Goal: Use online tool/utility: Utilize a website feature to perform a specific function

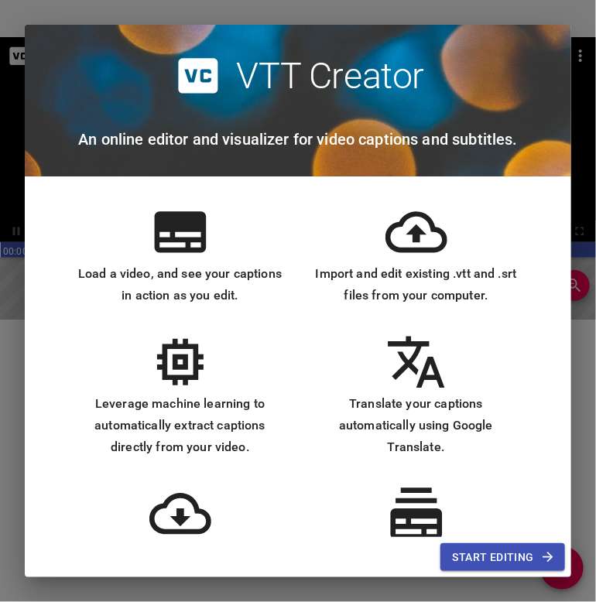
scroll to position [77, 0]
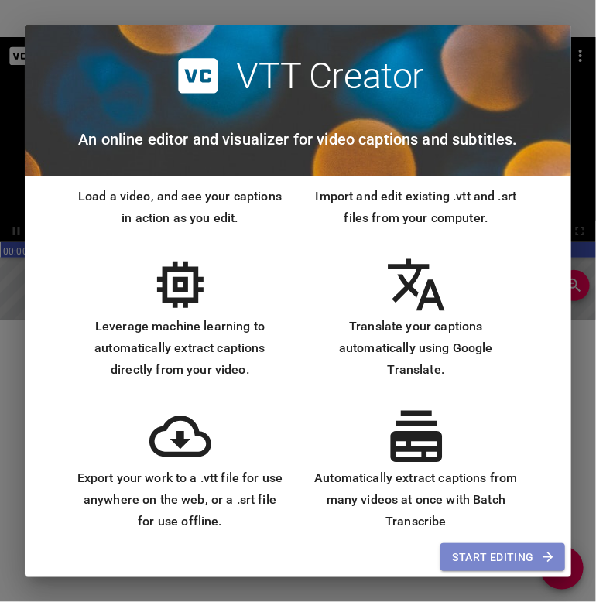
click at [495, 549] on span "Start Editing" at bounding box center [502, 557] width 100 height 19
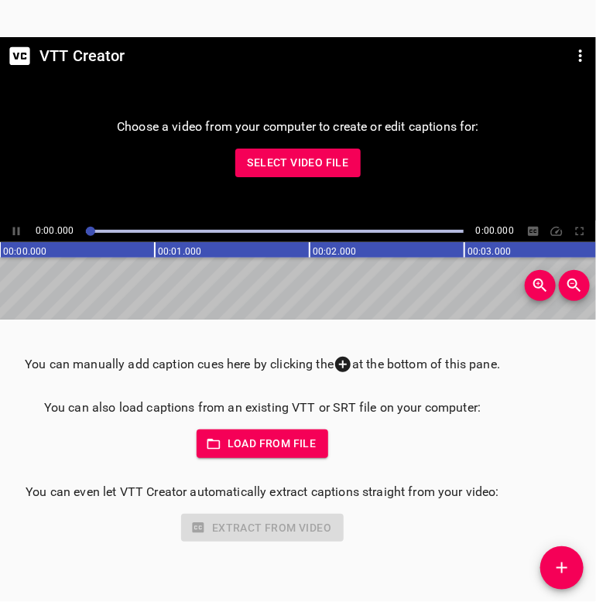
click at [241, 434] on button "Load from file" at bounding box center [262, 443] width 132 height 29
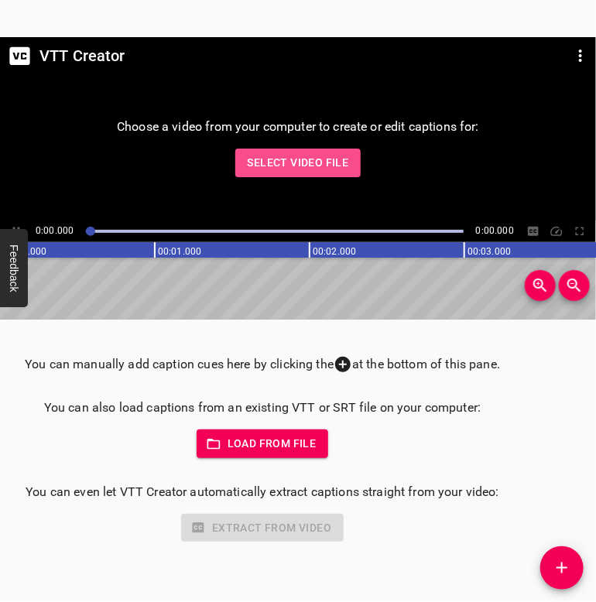
click at [331, 155] on span "Select Video File" at bounding box center [297, 162] width 101 height 19
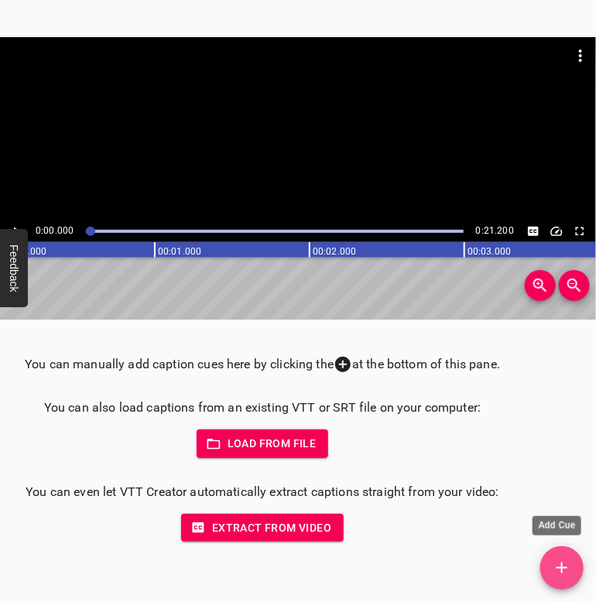
click at [575, 558] on span "Add Cue" at bounding box center [561, 567] width 43 height 19
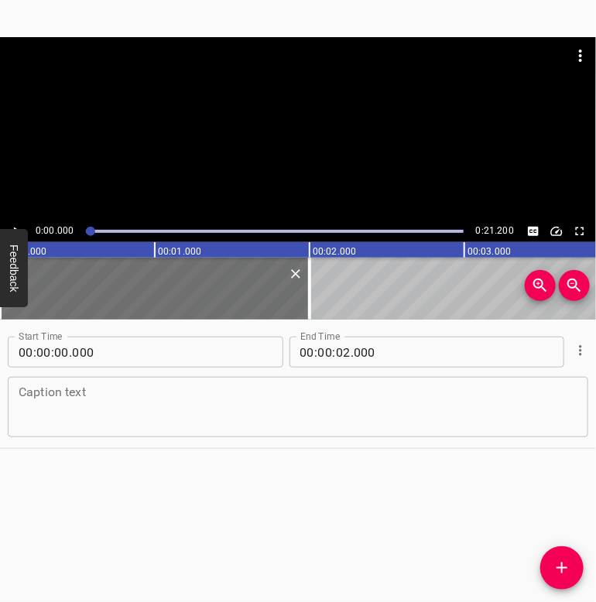
click at [309, 161] on div at bounding box center [298, 128] width 596 height 183
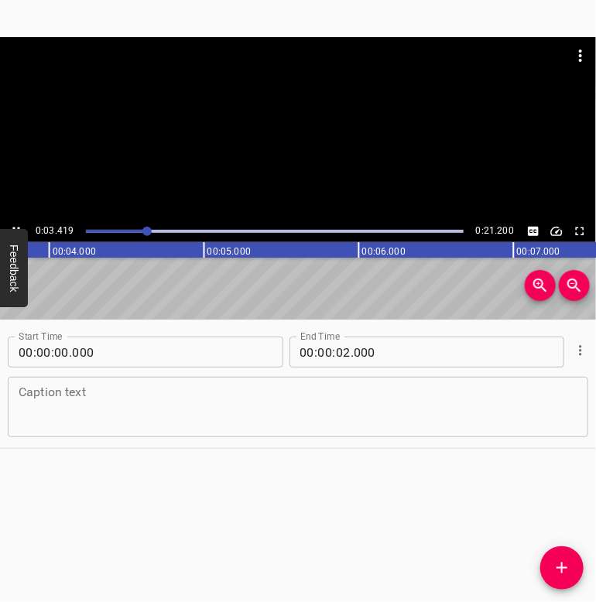
click at [586, 233] on button "Toggle fullscreen" at bounding box center [579, 231] width 20 height 20
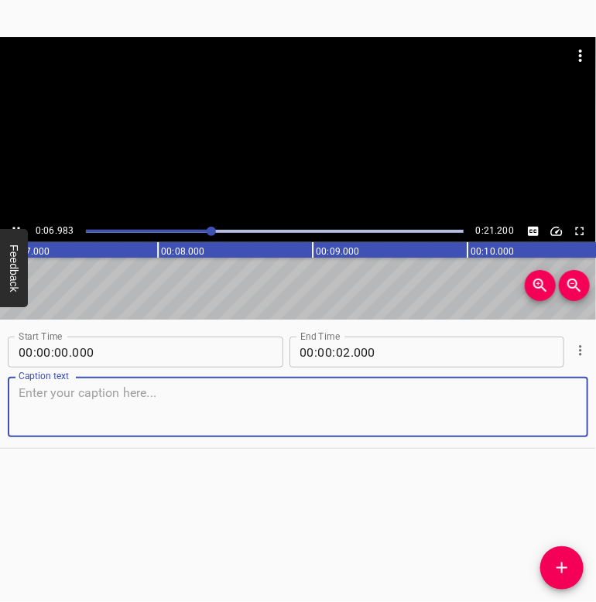
click at [229, 398] on textarea at bounding box center [298, 407] width 558 height 44
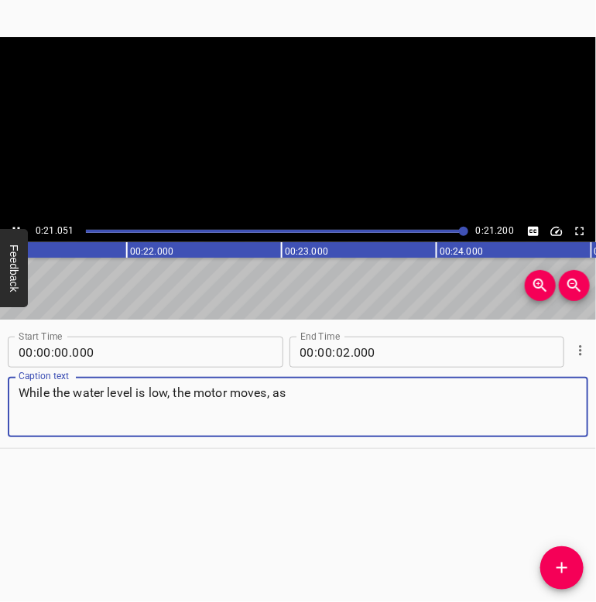
scroll to position [0, 3279]
type textarea "While the water level is low, the motor moves."
click at [305, 510] on div "Start Time 00 : 00 : 00 . 000 Start Time End Time 00 : 00 : 02 . 000 End Time C…" at bounding box center [298, 460] width 596 height 282
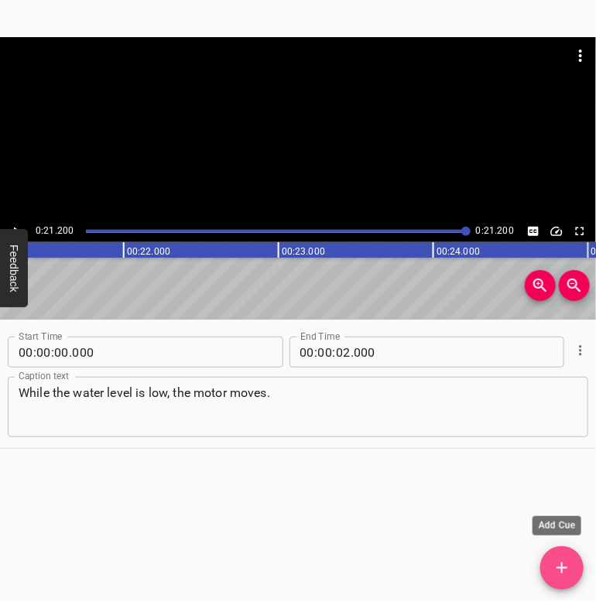
click at [554, 567] on icon "Add Cue" at bounding box center [561, 567] width 19 height 19
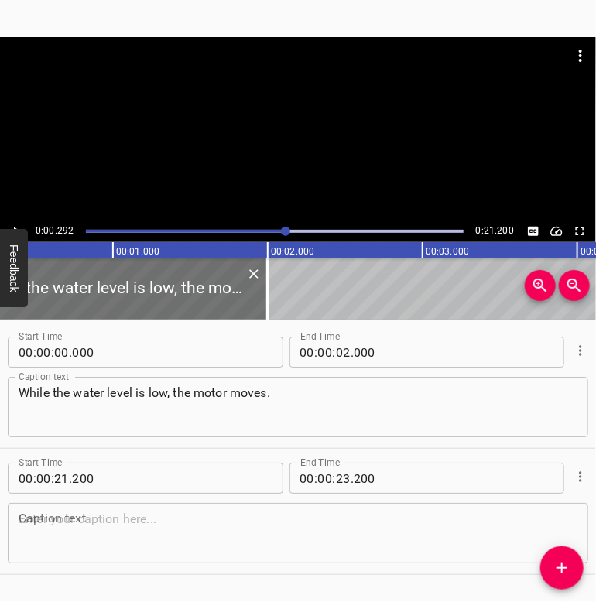
drag, startPoint x: 461, startPoint y: 229, endPoint x: 283, endPoint y: 230, distance: 177.9
click at [283, 230] on div at bounding box center [285, 231] width 9 height 9
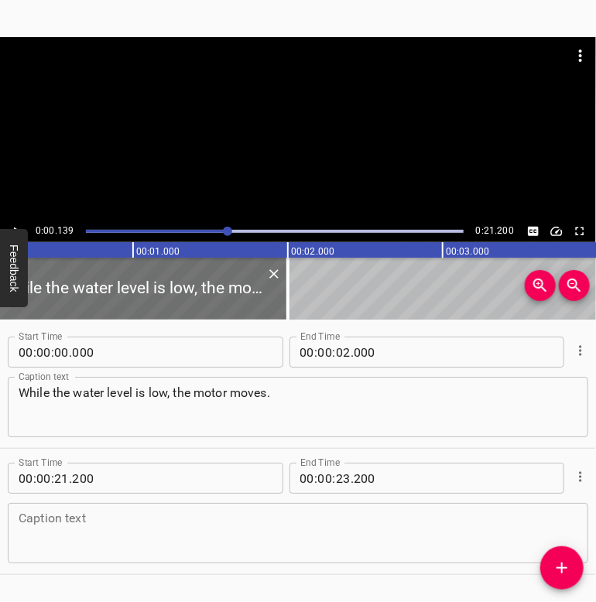
click at [227, 224] on div at bounding box center [275, 231] width 396 height 22
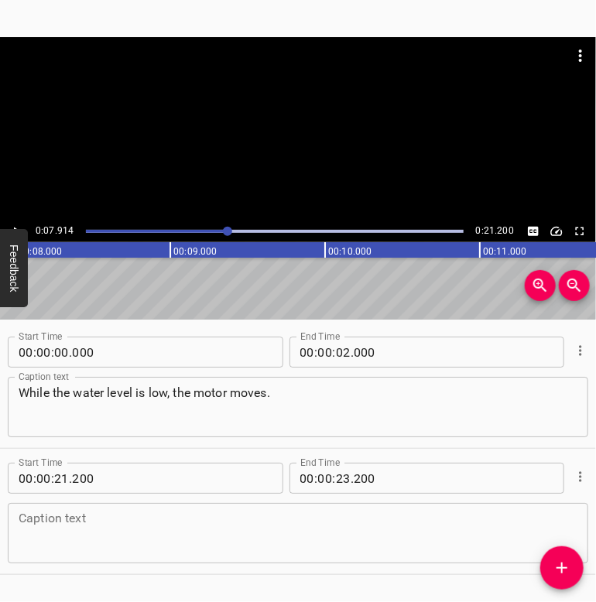
scroll to position [0, 1224]
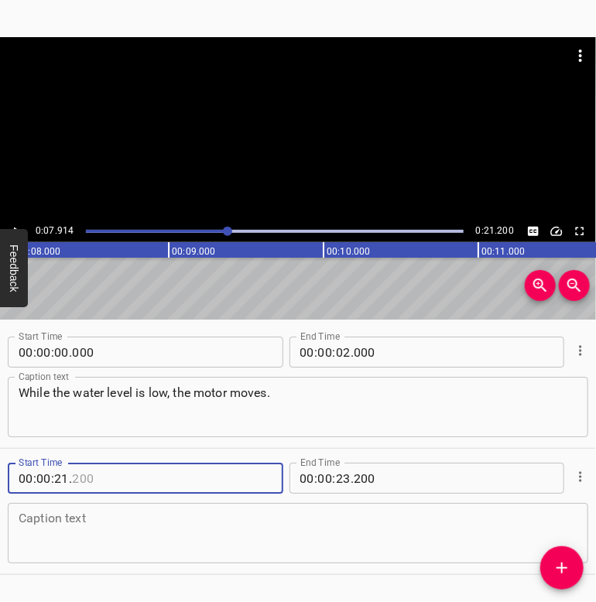
click at [111, 480] on input "number" at bounding box center [143, 478] width 142 height 31
drag, startPoint x: 91, startPoint y: 482, endPoint x: 56, endPoint y: 483, distance: 34.8
click at [56, 483] on div "00 : 00 : 21 ." at bounding box center [116, 478] width 217 height 31
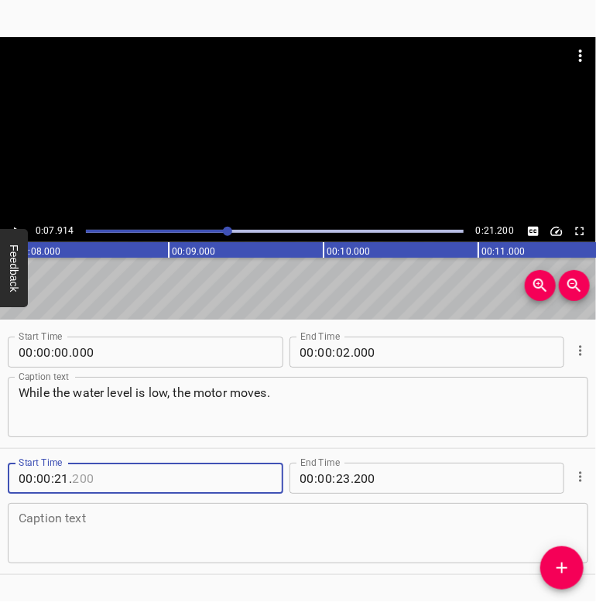
type input "200"
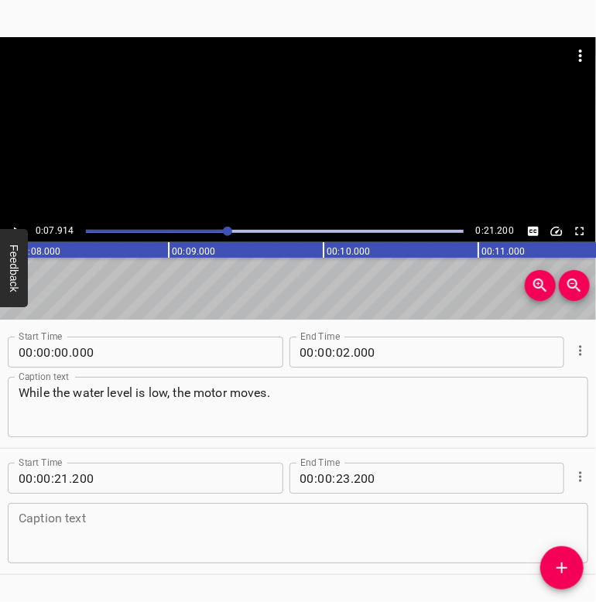
click at [189, 226] on div at bounding box center [275, 231] width 396 height 22
click at [71, 465] on span "." at bounding box center [70, 478] width 3 height 31
click at [60, 483] on input "number" at bounding box center [61, 478] width 15 height 31
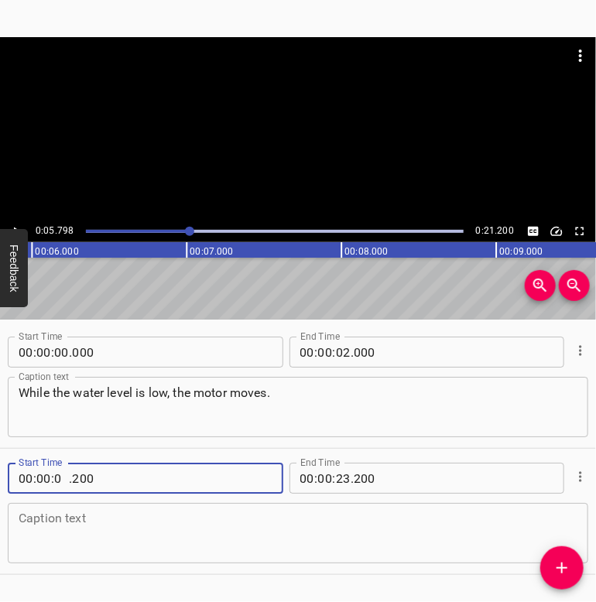
type input "05"
type input "000"
click at [410, 468] on input "number" at bounding box center [424, 478] width 142 height 31
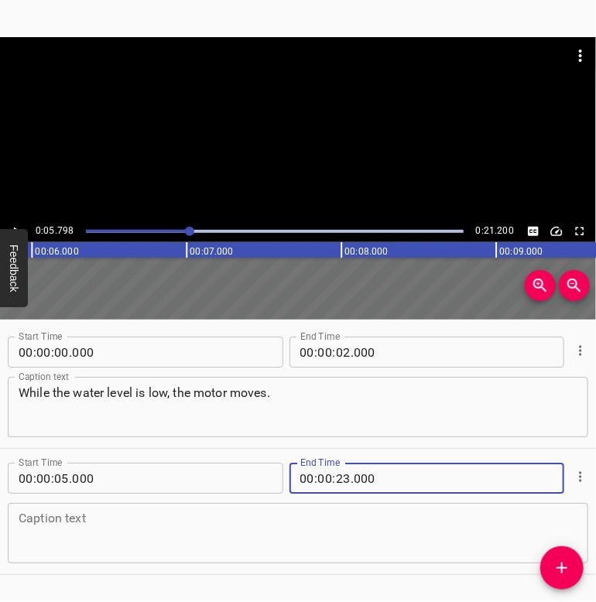
type input "000"
click at [336, 473] on input "number" at bounding box center [343, 478] width 15 height 31
type input "07"
type input "000"
click at [184, 562] on div "Caption text" at bounding box center [298, 533] width 580 height 60
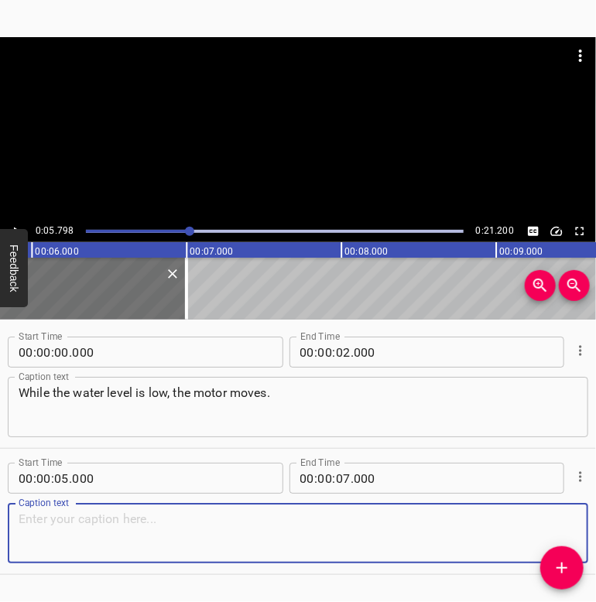
type textarea "W"
drag, startPoint x: 67, startPoint y: 517, endPoint x: 54, endPoint y: 522, distance: 13.5
click at [54, 522] on textarea "But, while the water level is high, the motor stops" at bounding box center [298, 533] width 558 height 44
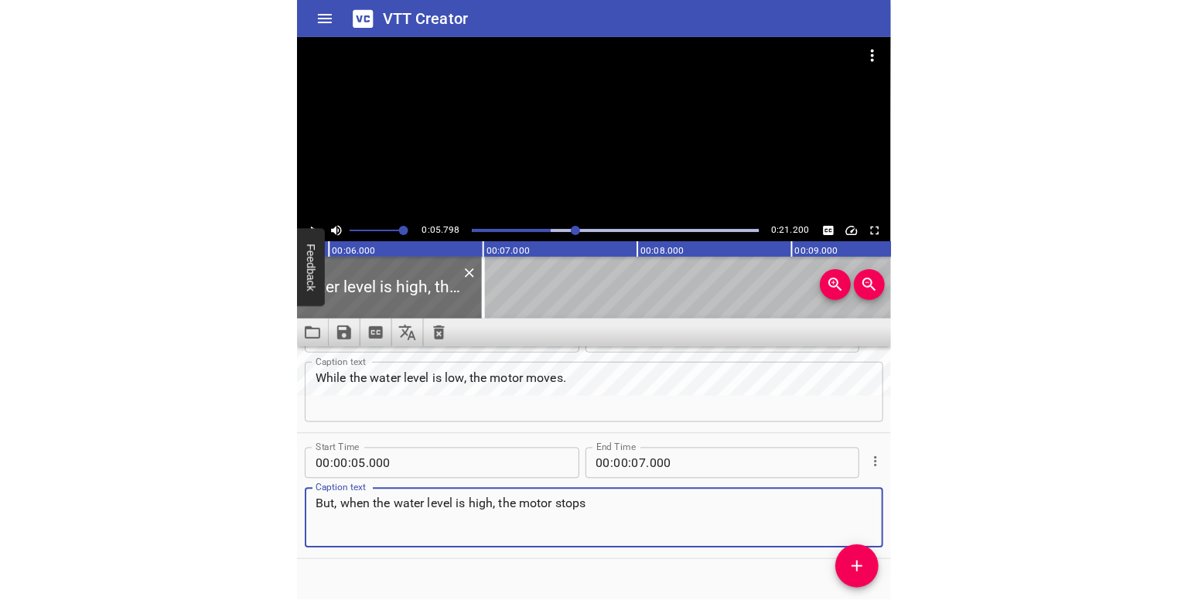
scroll to position [0, 0]
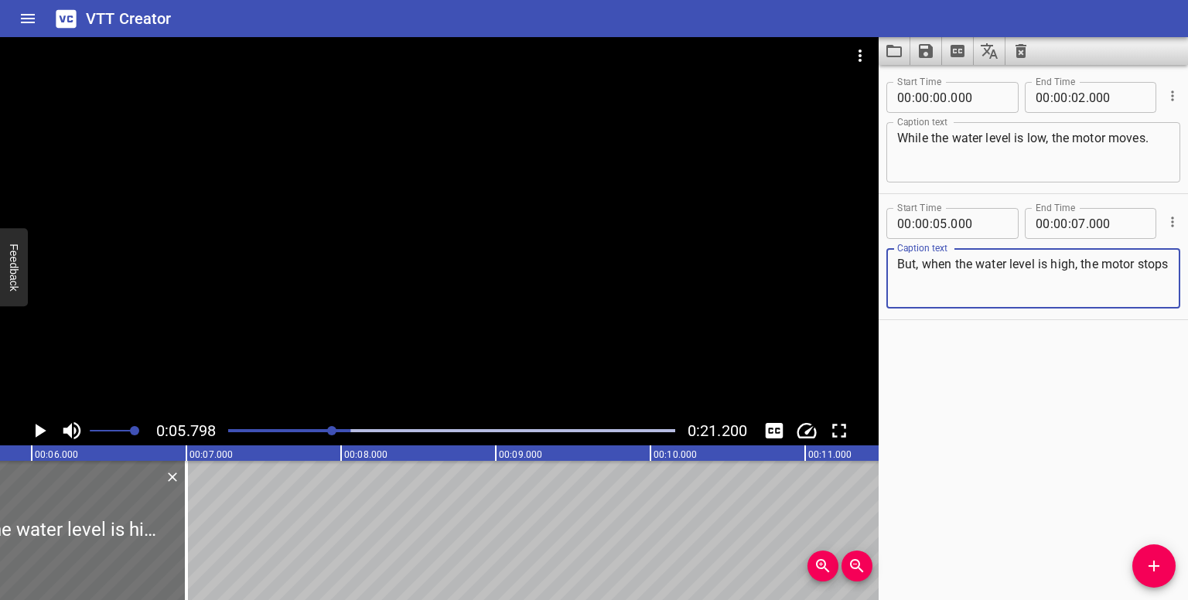
type textarea "But, when the water level is high, the motor stops"
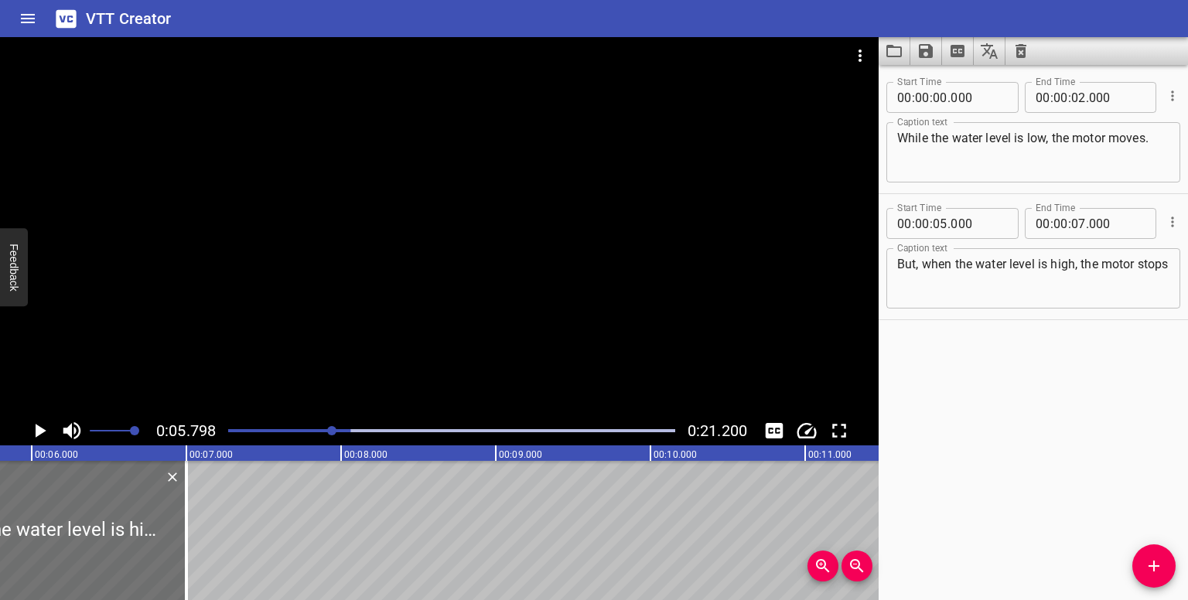
drag, startPoint x: 305, startPoint y: 432, endPoint x: 247, endPoint y: 430, distance: 58.0
click at [247, 430] on div "Play progress" at bounding box center [127, 430] width 447 height 3
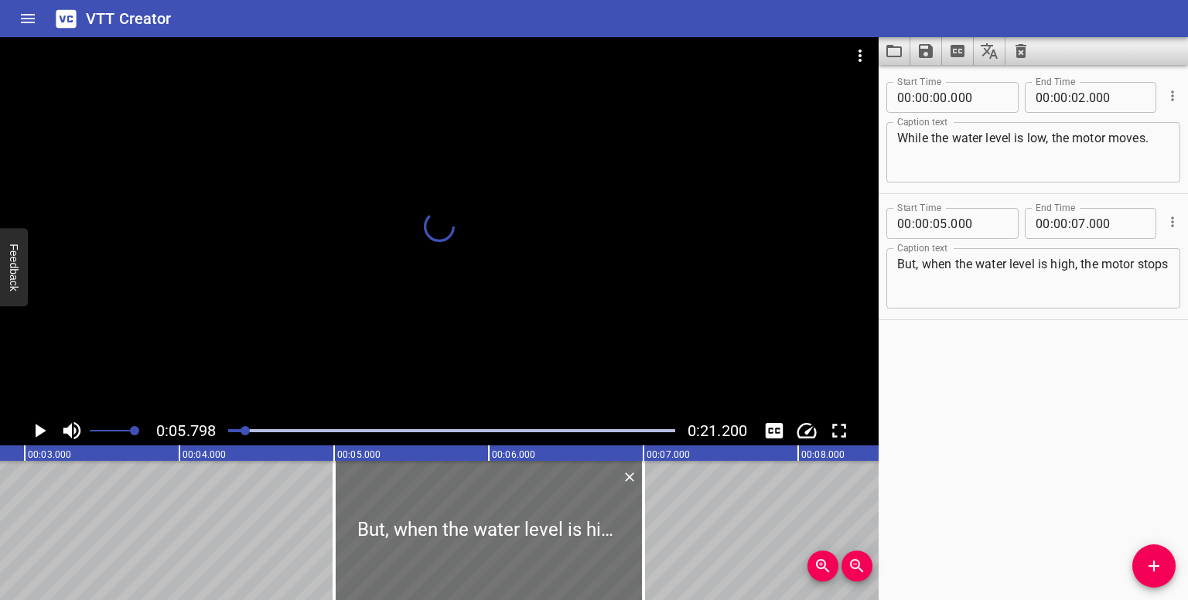
click at [247, 430] on div at bounding box center [245, 430] width 9 height 9
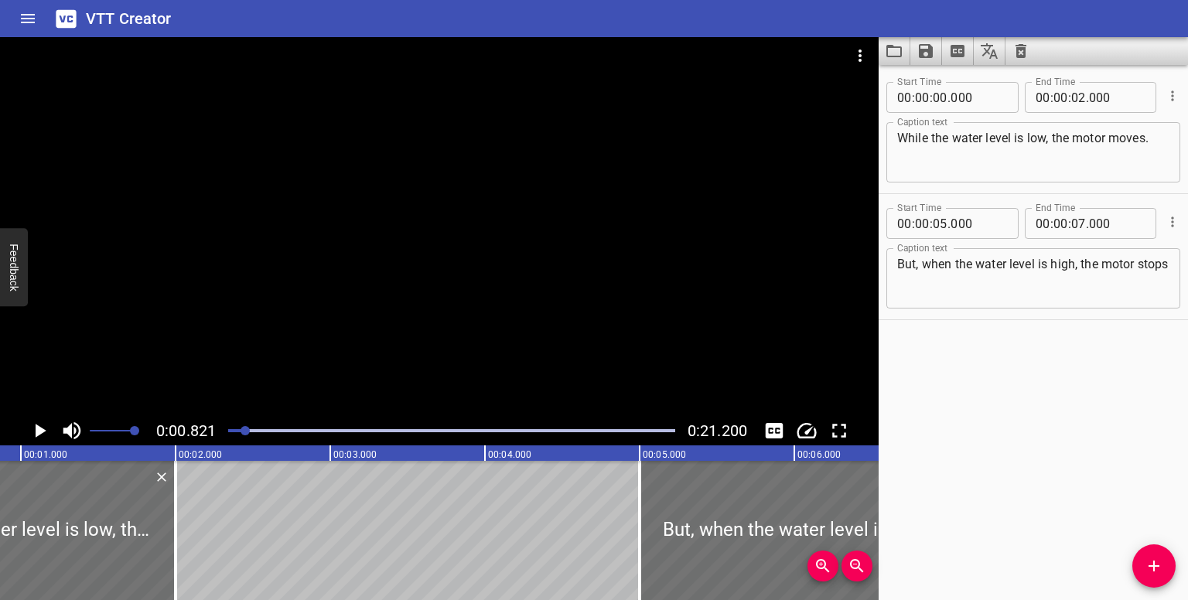
scroll to position [0, 127]
click at [247, 430] on div at bounding box center [245, 430] width 9 height 9
click at [299, 434] on div at bounding box center [452, 431] width 466 height 22
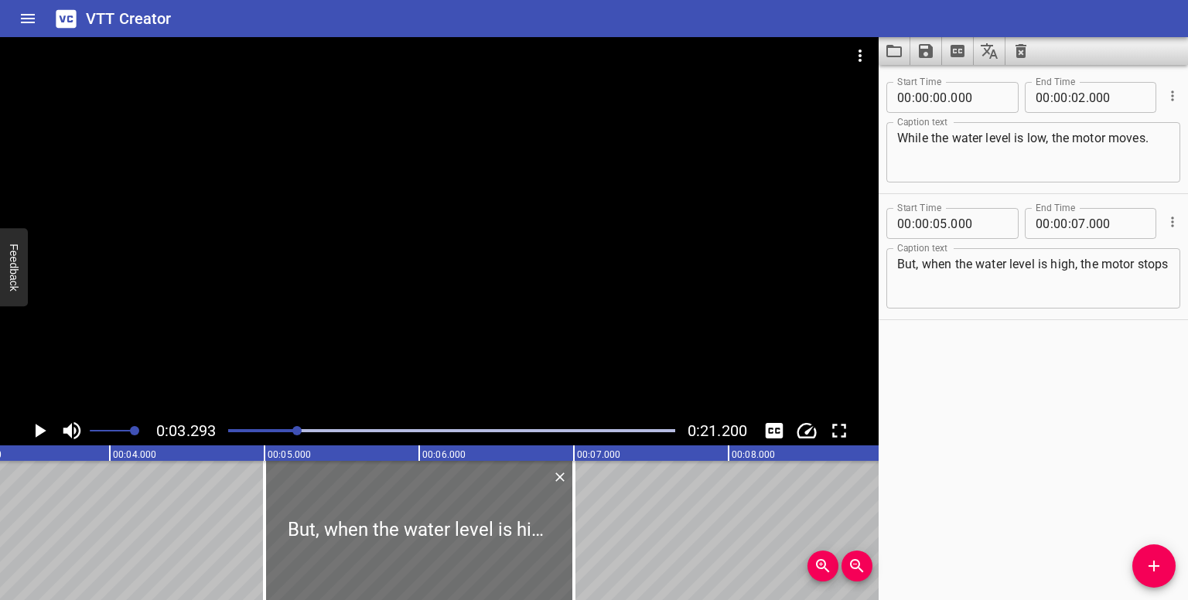
click at [326, 432] on div at bounding box center [452, 431] width 466 height 22
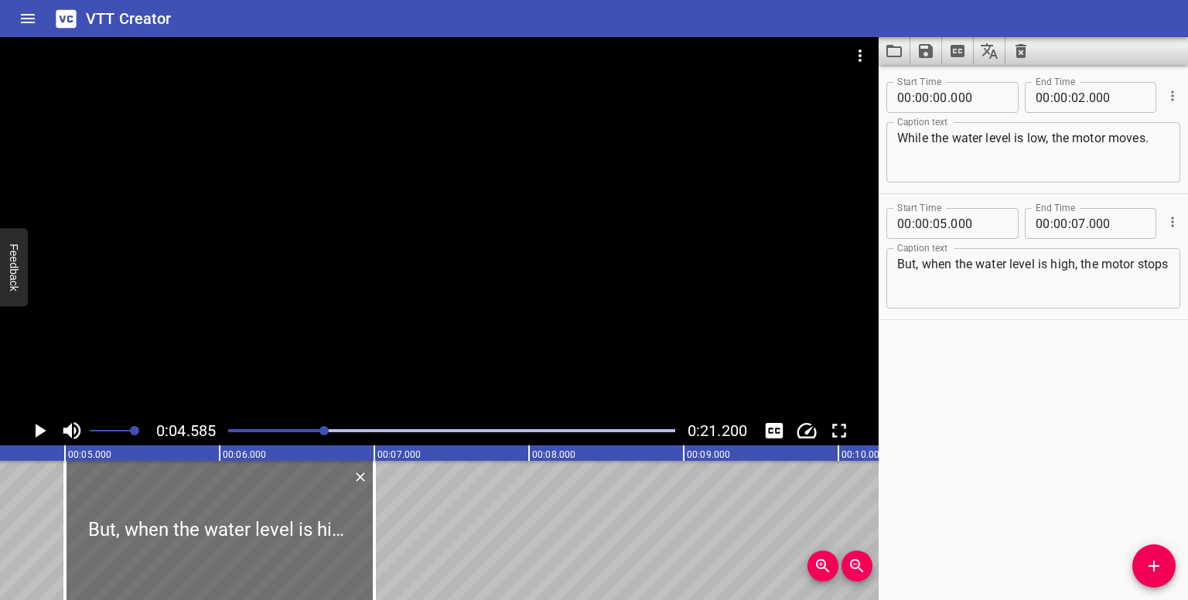
click at [359, 432] on div at bounding box center [452, 431] width 466 height 22
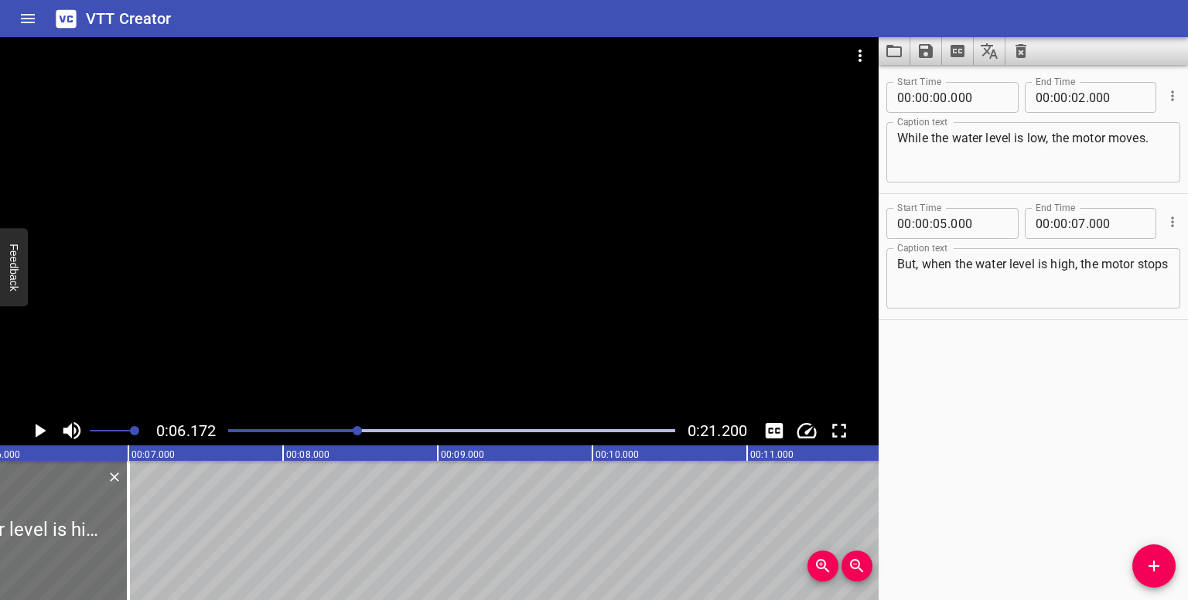
click at [369, 432] on div at bounding box center [452, 431] width 466 height 22
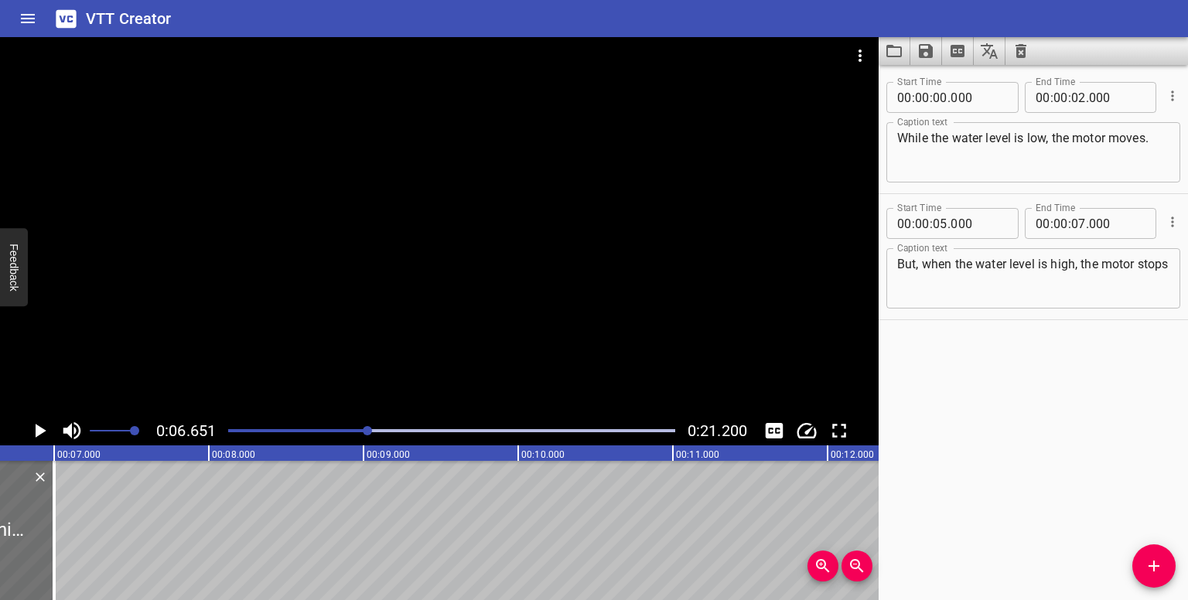
click at [390, 433] on div at bounding box center [452, 431] width 466 height 22
click at [411, 434] on div at bounding box center [452, 431] width 466 height 22
click at [436, 434] on div at bounding box center [452, 431] width 466 height 22
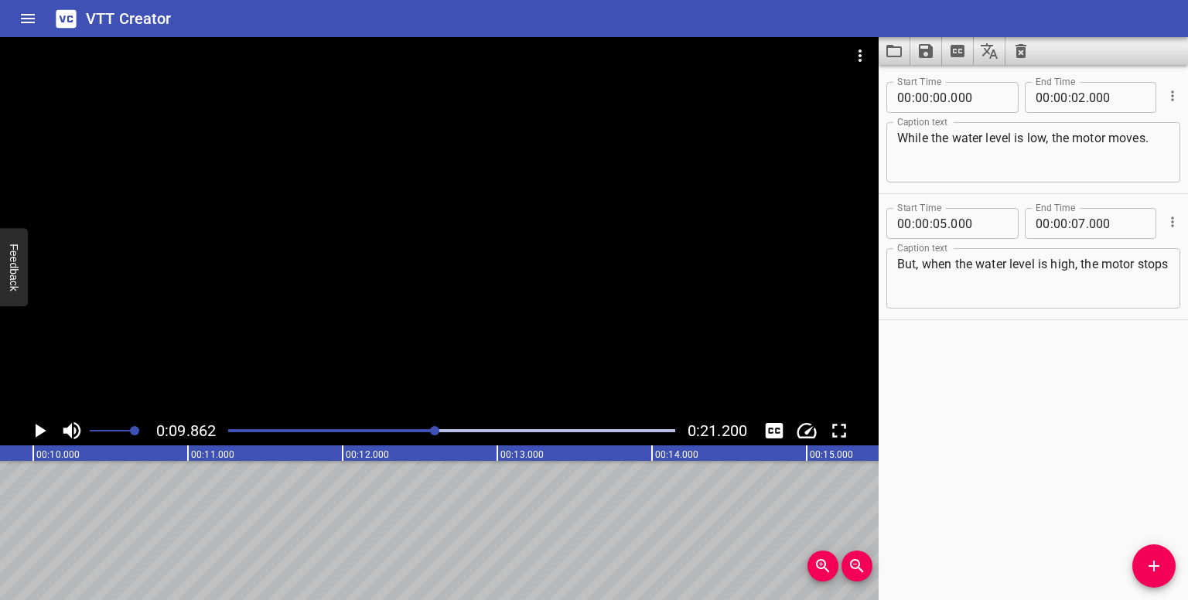
scroll to position [0, 1525]
click at [436, 434] on div at bounding box center [434, 430] width 9 height 9
click at [595, 428] on icon "Toggle captions" at bounding box center [775, 430] width 18 height 15
click at [387, 290] on div at bounding box center [439, 226] width 879 height 379
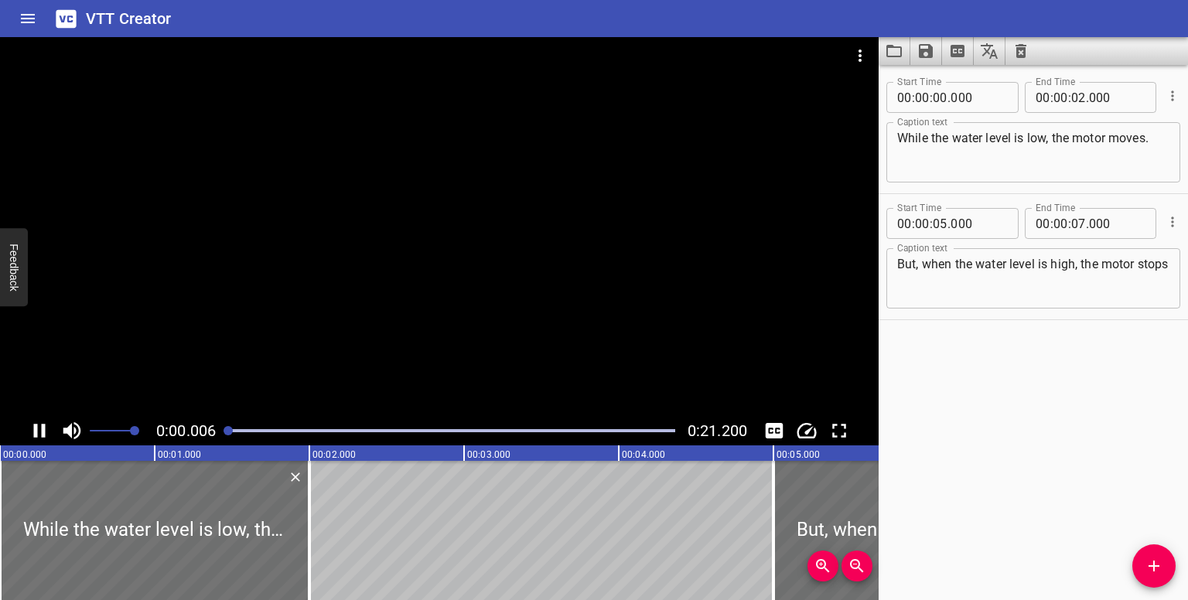
scroll to position [0, 0]
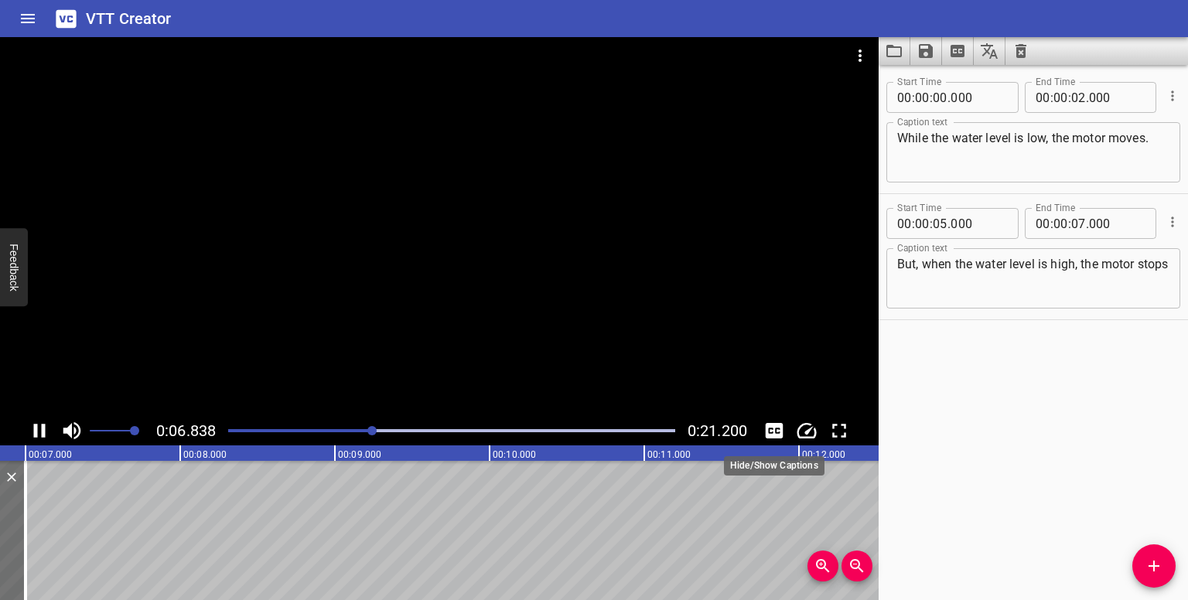
click at [595, 428] on icon "Toggle captions" at bounding box center [774, 430] width 23 height 23
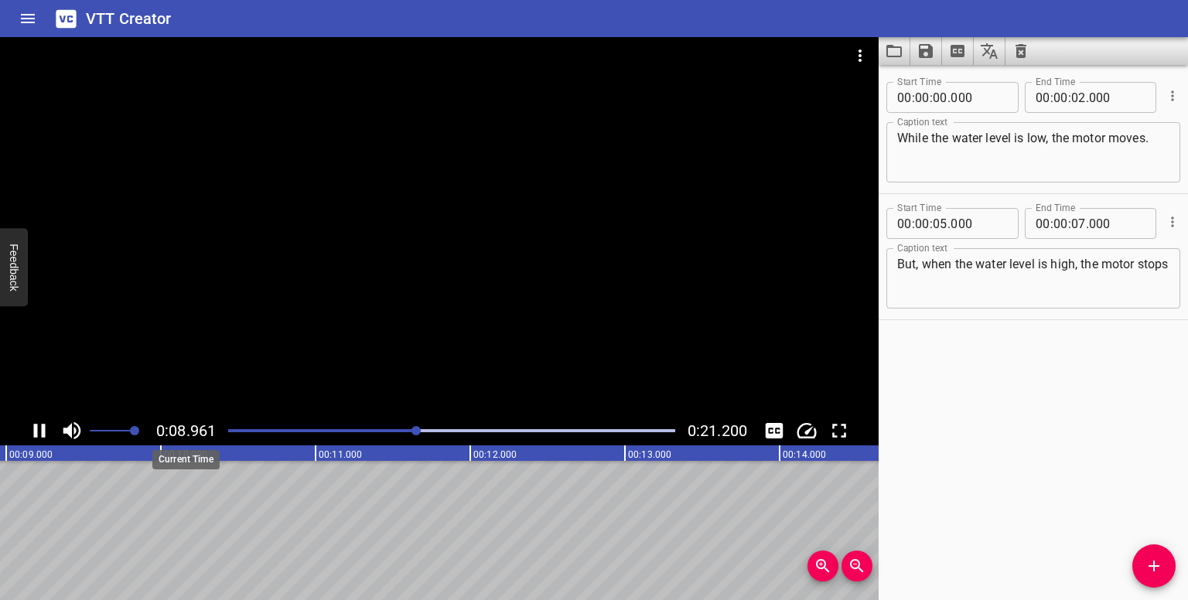
drag, startPoint x: 321, startPoint y: 428, endPoint x: 226, endPoint y: 431, distance: 95.2
click at [216, 429] on div "0:08.961 0:21.200" at bounding box center [439, 430] width 879 height 29
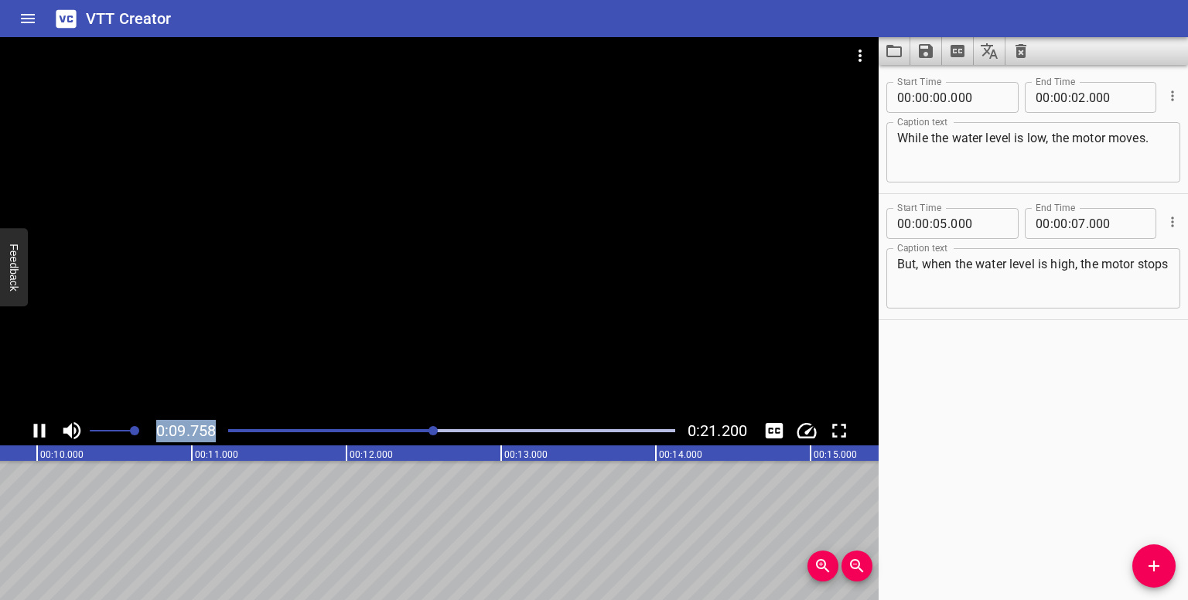
click at [234, 433] on div at bounding box center [452, 431] width 466 height 22
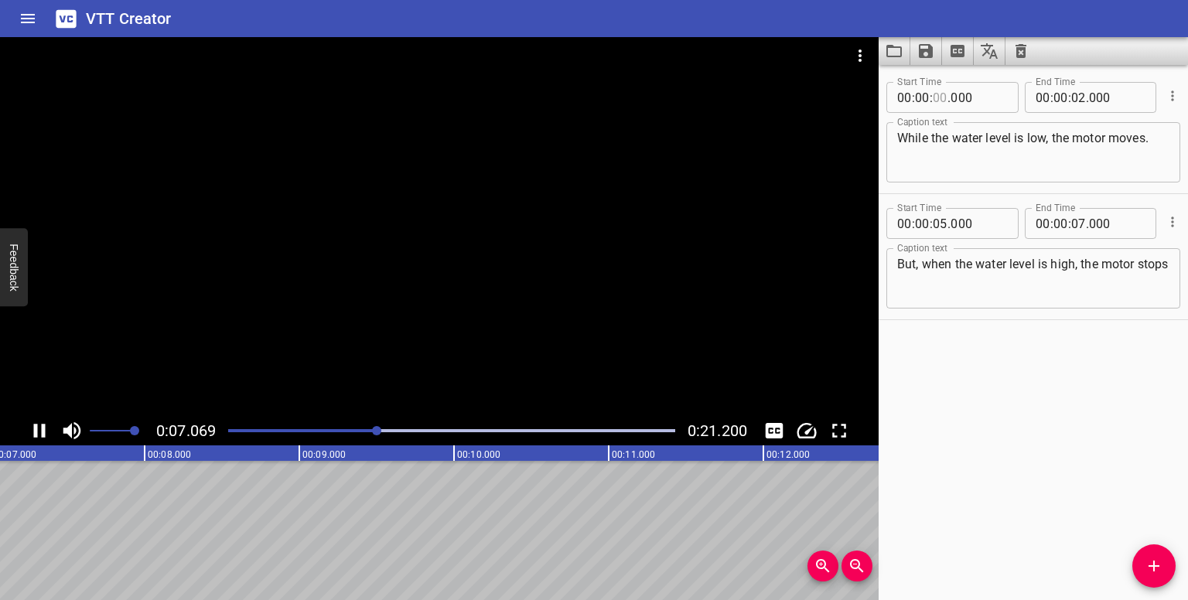
click at [595, 97] on input "number" at bounding box center [940, 97] width 15 height 31
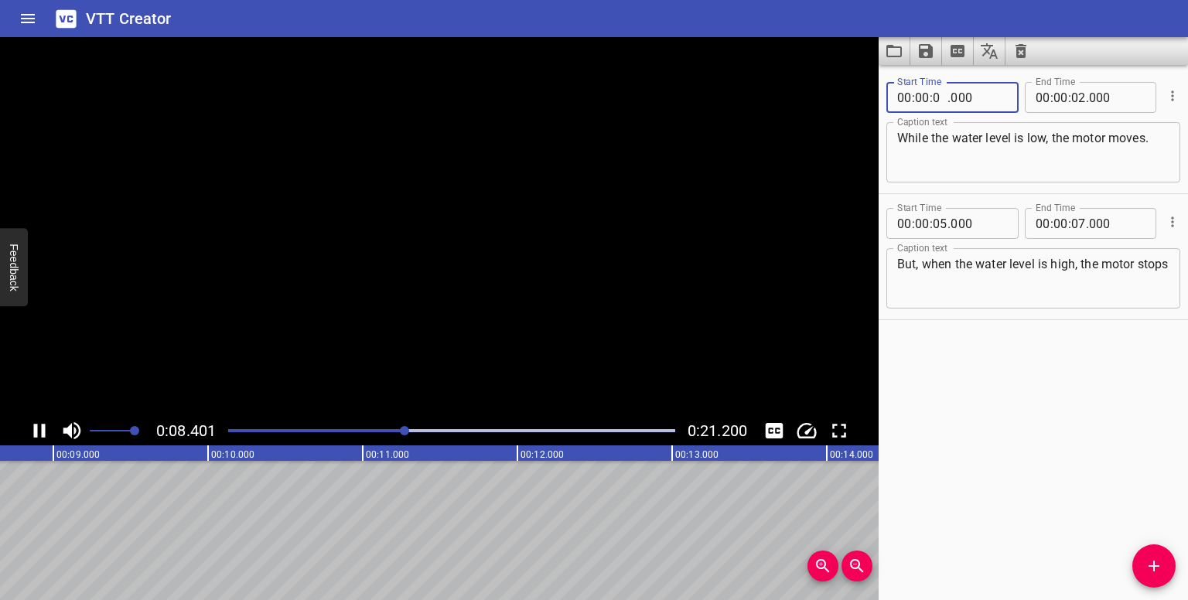
type input "01"
type input "000"
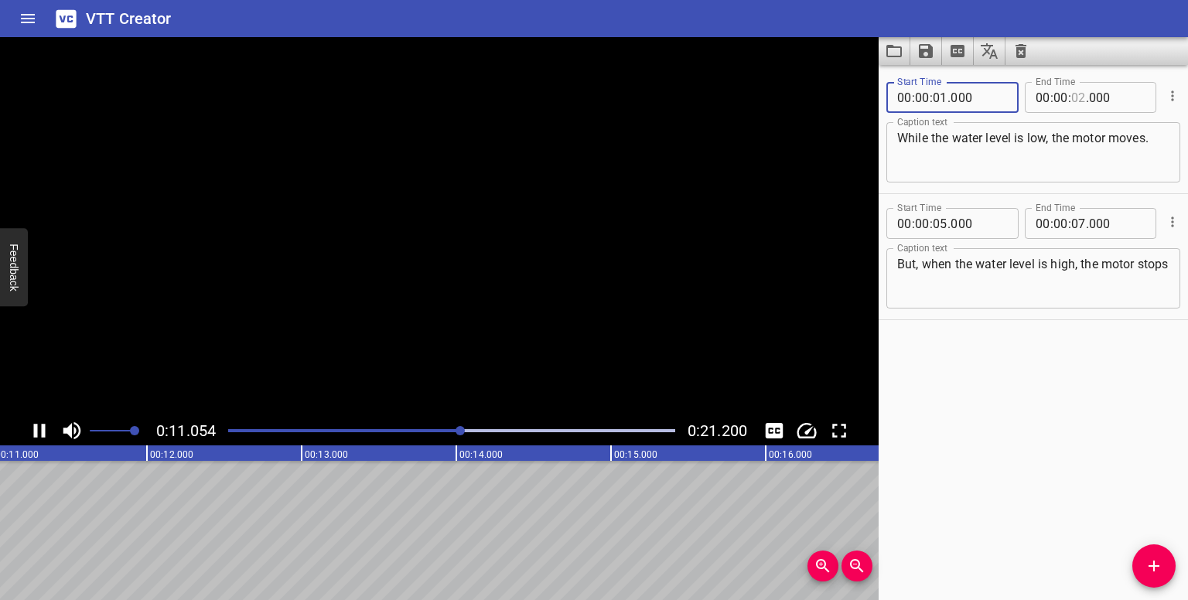
click at [595, 103] on input "number" at bounding box center [1078, 97] width 15 height 31
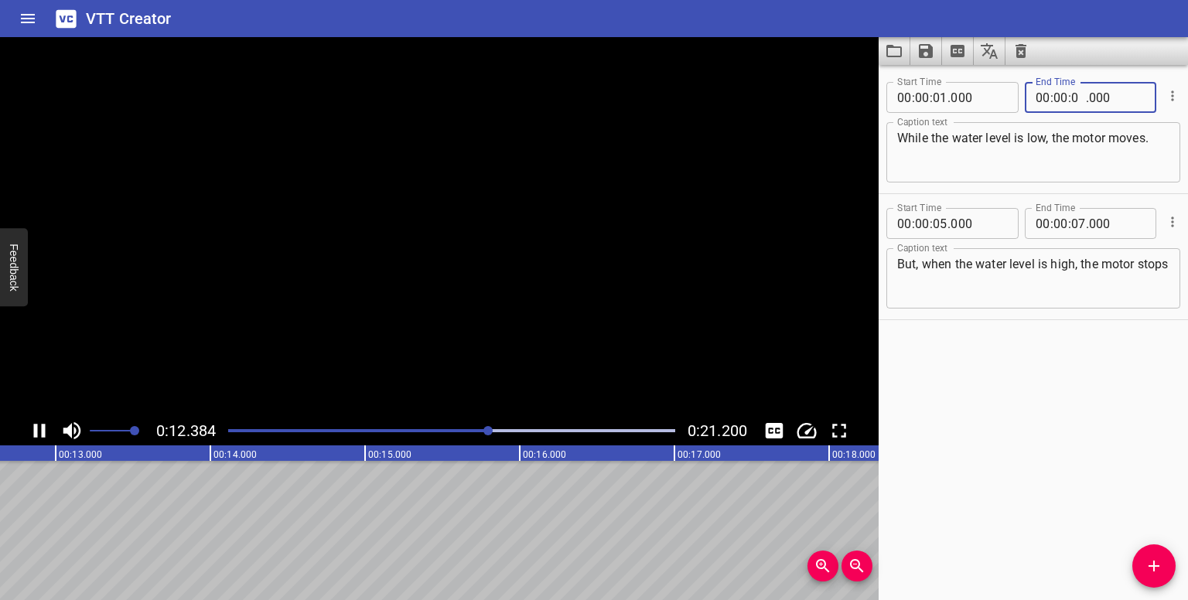
type input "06"
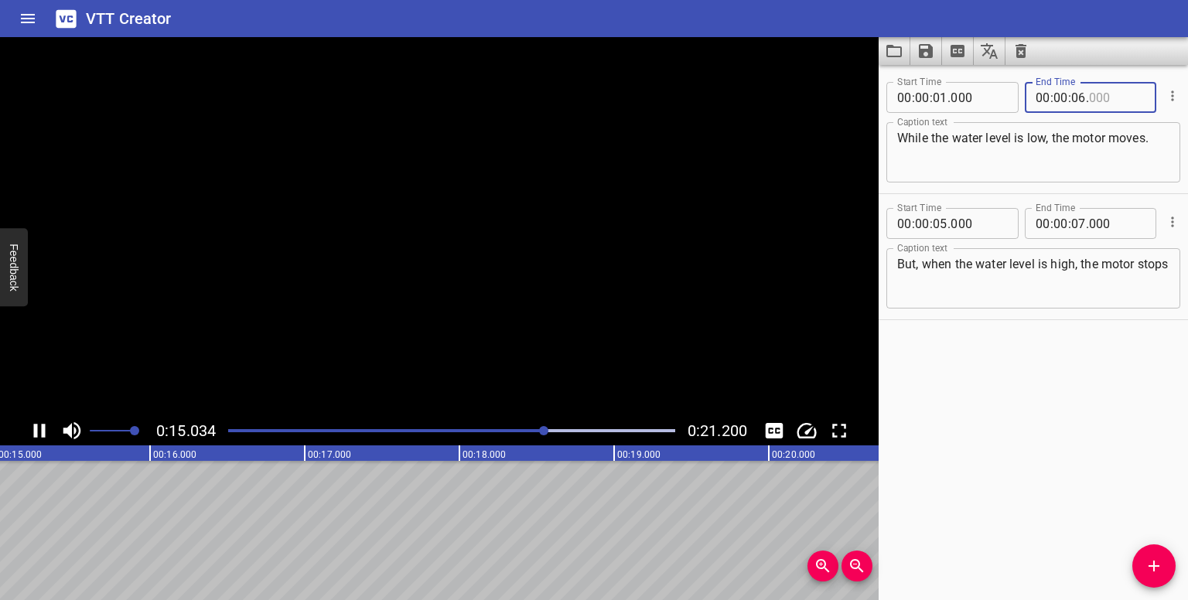
type input "000"
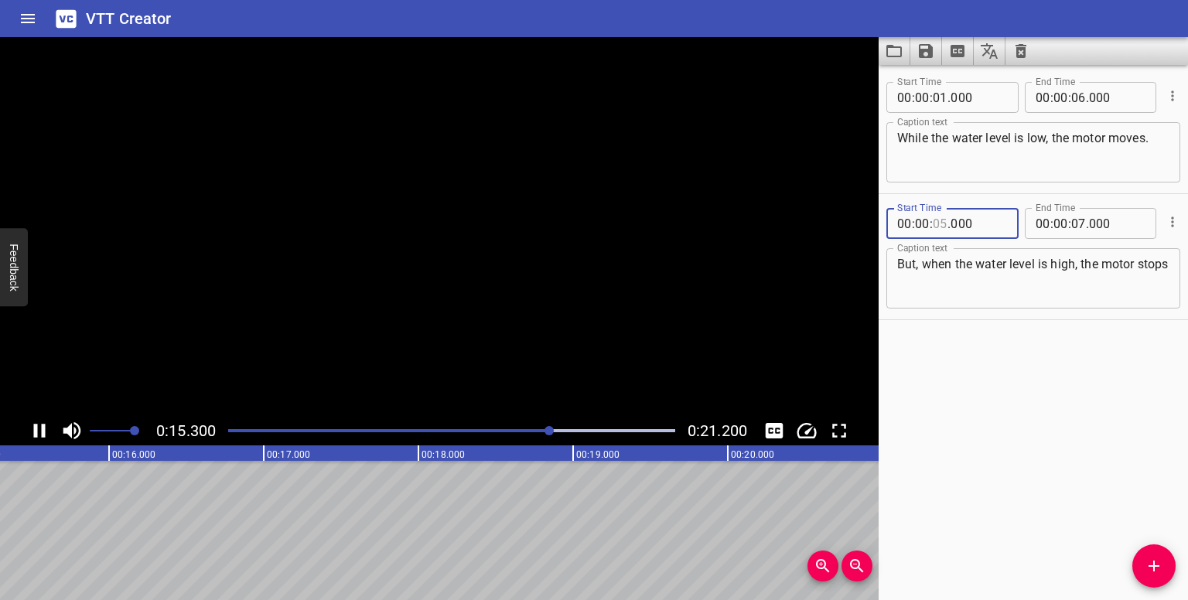
click at [595, 222] on input "number" at bounding box center [940, 223] width 15 height 31
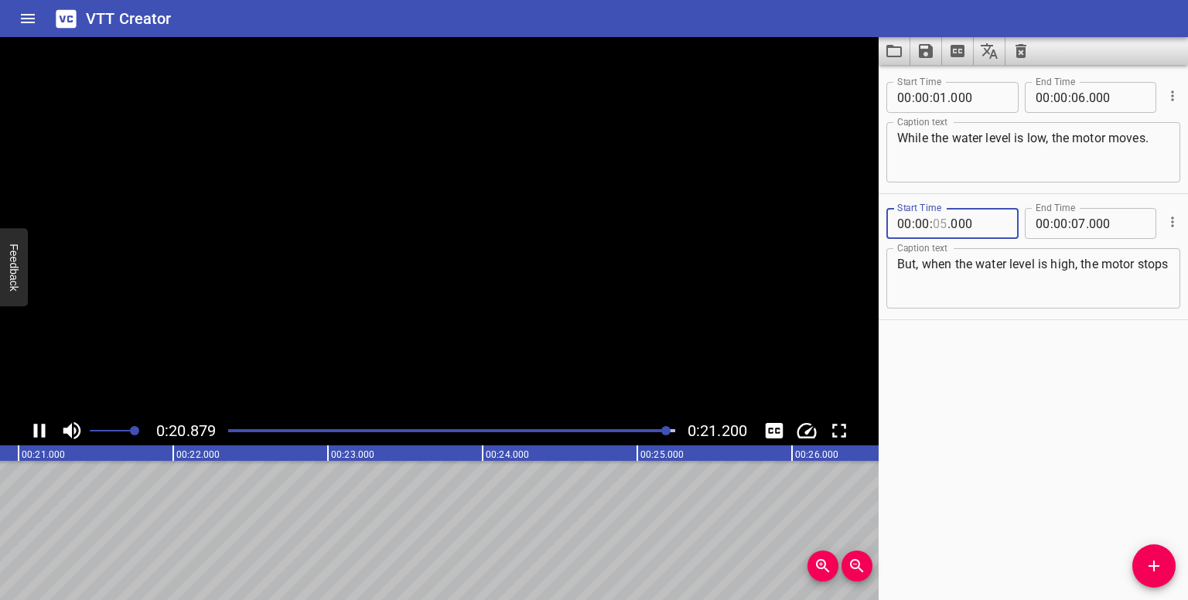
scroll to position [0, 3279]
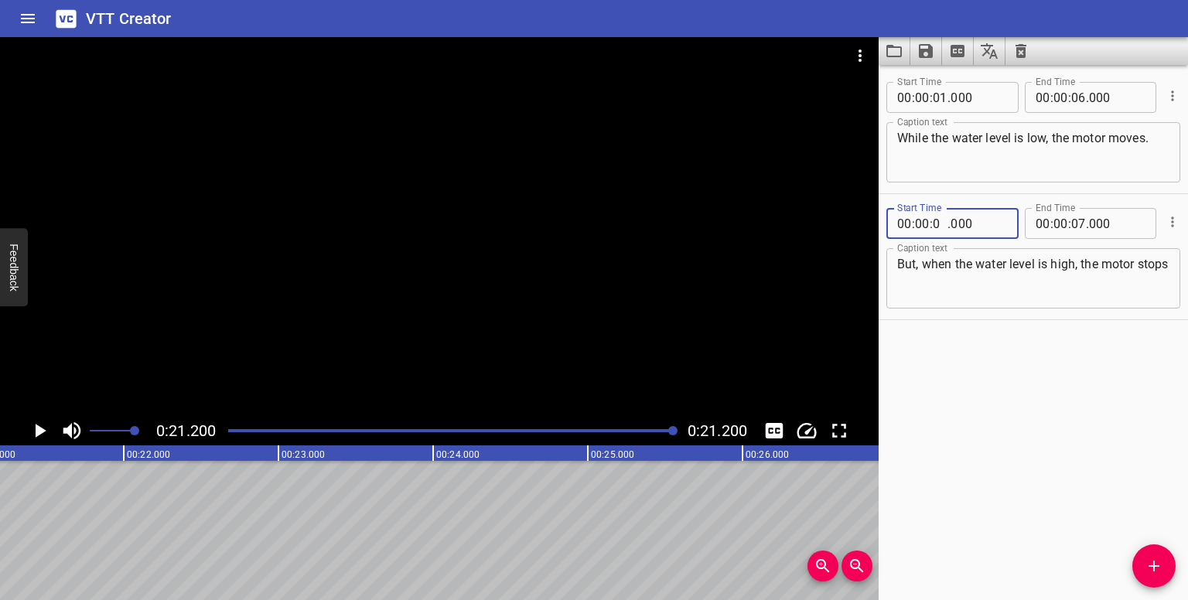
type input "09"
type input "000"
click at [595, 229] on input "number" at bounding box center [1078, 223] width 15 height 31
type input "14"
type input "000"
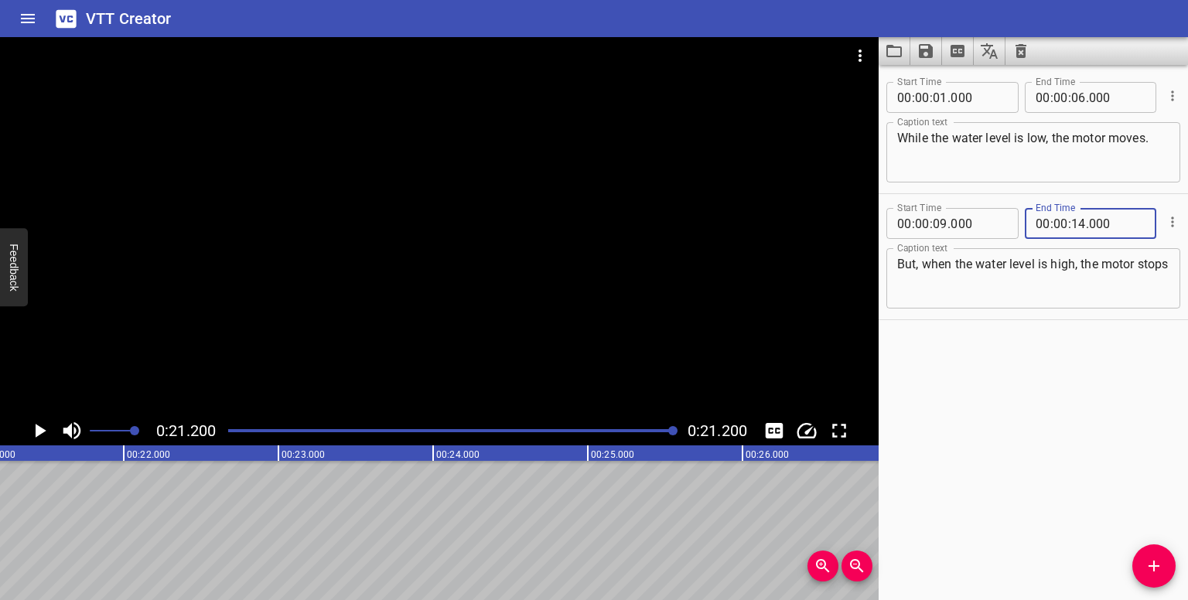
click at [35, 427] on icon "Play/Pause" at bounding box center [39, 430] width 23 height 23
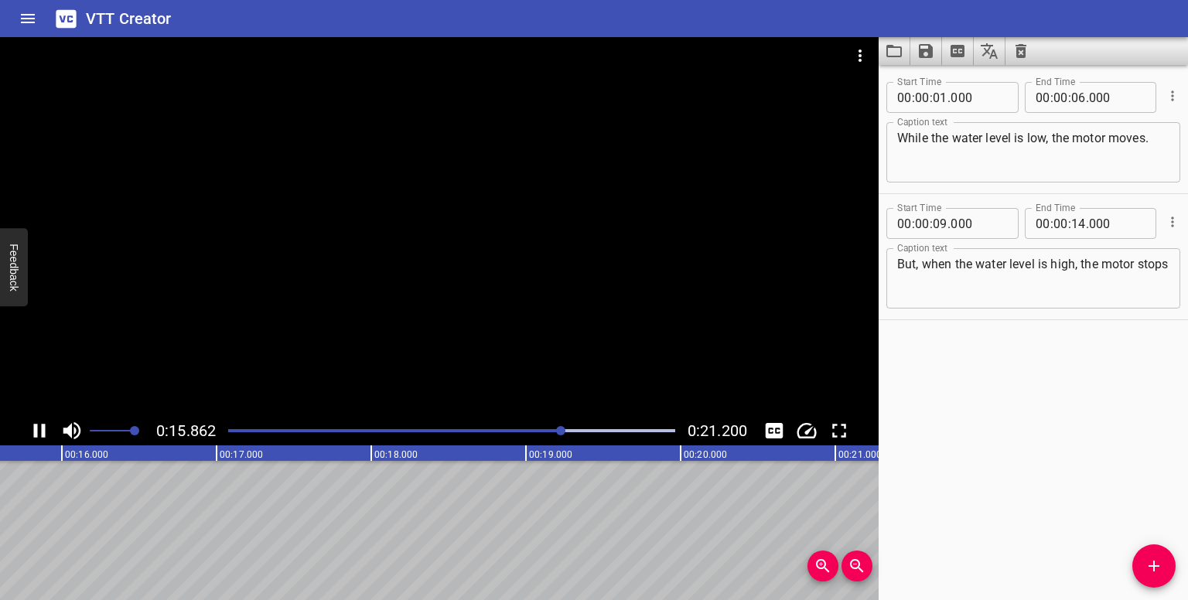
click at [571, 245] on div at bounding box center [439, 226] width 879 height 379
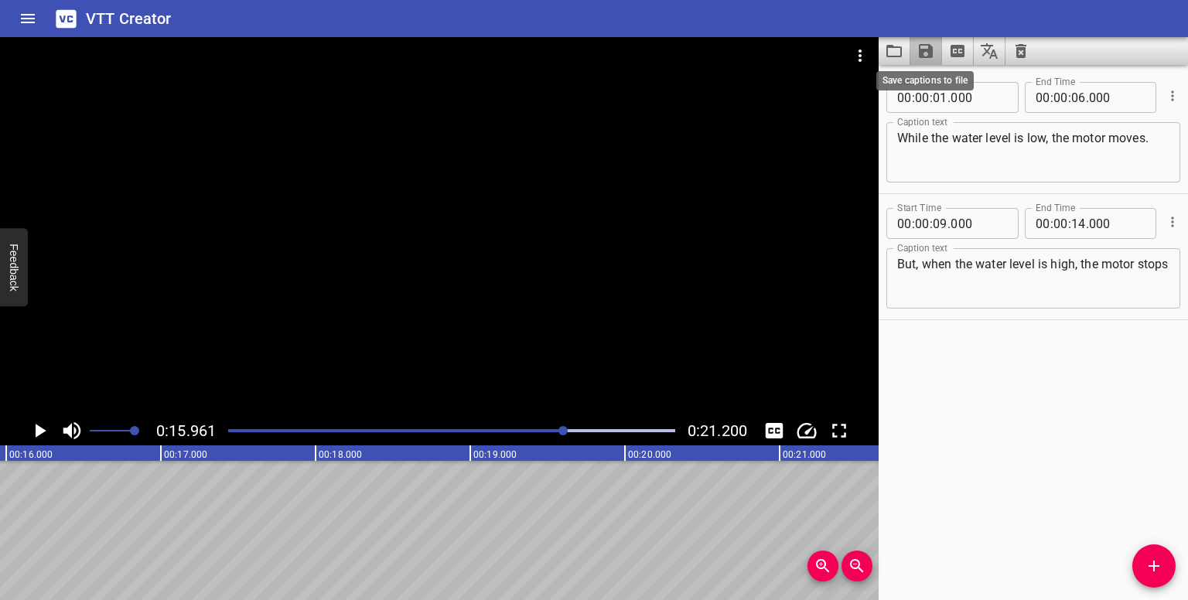
click at [595, 56] on icon "Save captions to file" at bounding box center [926, 51] width 14 height 14
click at [595, 73] on li "Save to VTT file" at bounding box center [967, 85] width 114 height 28
